Goal: Task Accomplishment & Management: Manage account settings

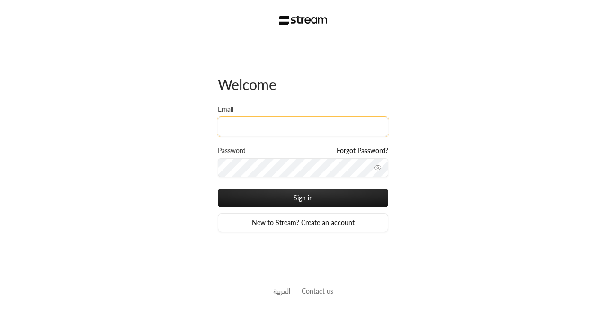
paste input "[EMAIL_ADDRESS][DOMAIN_NAME]"
type input "[EMAIL_ADDRESS][DOMAIN_NAME]"
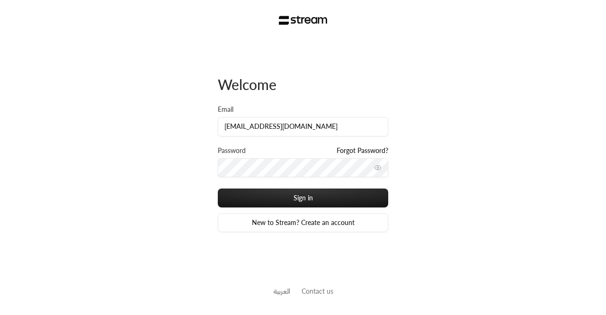
click at [382, 168] on button "toggle password visibility" at bounding box center [377, 167] width 15 height 15
click at [223, 122] on input "[EMAIL_ADDRESS][DOMAIN_NAME]" at bounding box center [303, 126] width 170 height 19
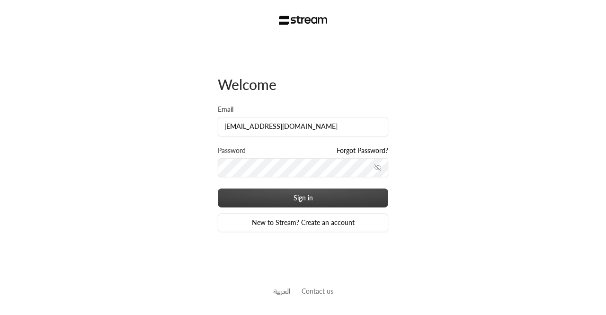
click at [268, 195] on button "Sign in" at bounding box center [303, 197] width 170 height 19
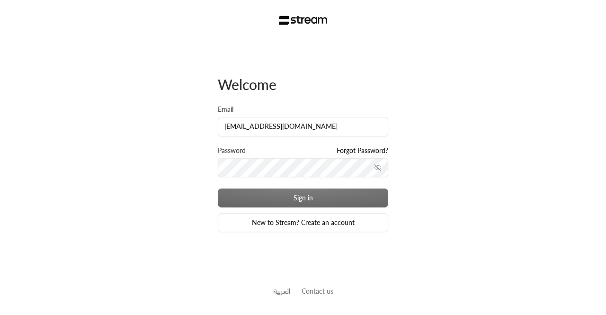
click at [291, 200] on div "Sign in New to Stream? Create an account" at bounding box center [303, 210] width 170 height 44
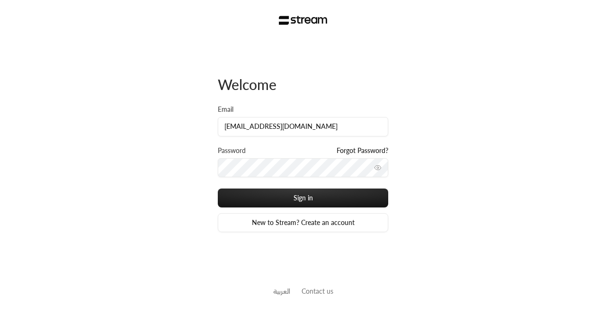
click at [271, 123] on input "[EMAIL_ADDRESS][DOMAIN_NAME]" at bounding box center [303, 126] width 170 height 19
click at [378, 169] on icon "toggle password visibility" at bounding box center [378, 168] width 8 height 8
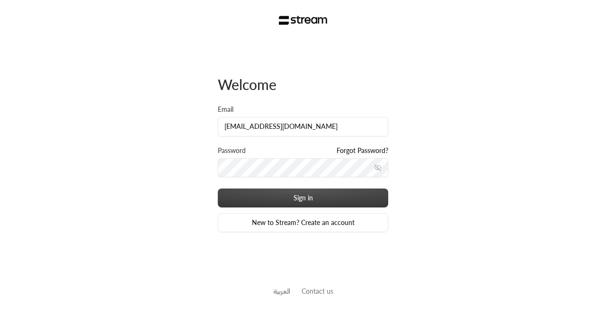
click at [292, 193] on button "Sign in" at bounding box center [303, 197] width 170 height 19
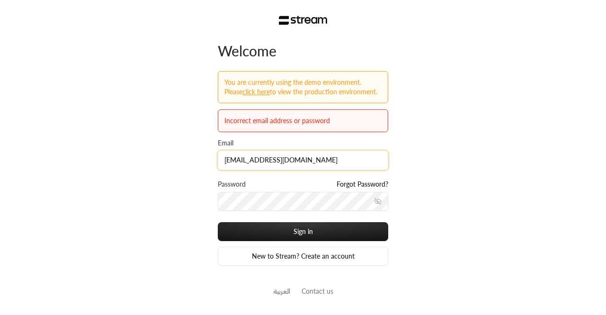
click at [269, 160] on input "[EMAIL_ADDRESS][DOMAIN_NAME]" at bounding box center [303, 159] width 170 height 19
type input "[EMAIL_ADDRESS][DOMAIN_NAME]"
click at [218, 222] on button "Sign in" at bounding box center [303, 231] width 170 height 19
